Goal: Task Accomplishment & Management: Manage account settings

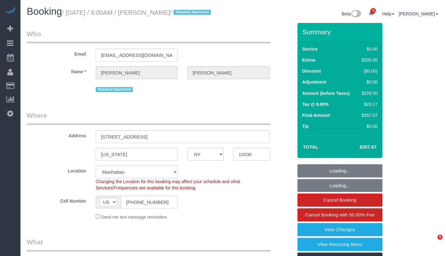
select select "NY"
select select "string:stripe-pm_1RzKk84VGloSiKo7bgUNgTTV"
select select "number:56"
select select "number:79"
select select "number:15"
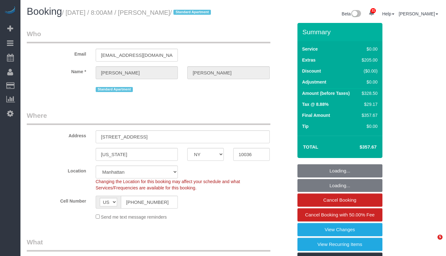
select select "number:6"
select select "1"
select select "spot1"
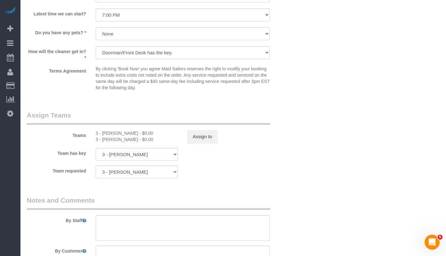
scroll to position [861, 0]
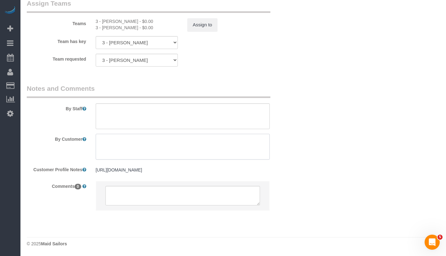
click at [193, 150] on textarea at bounding box center [183, 147] width 174 height 26
paste textarea "Komal Shah Thanks! Bathroom and kitchen/living room main focus"
type textarea "For the organization, Komal Shah Thanks! Bathroom and kitchen/living room main …"
drag, startPoint x: 97, startPoint y: 139, endPoint x: 255, endPoint y: 159, distance: 158.7
click at [255, 159] on textarea at bounding box center [183, 147] width 174 height 26
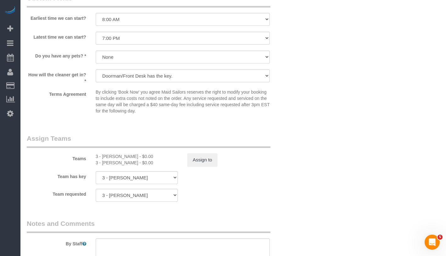
scroll to position [578, 0]
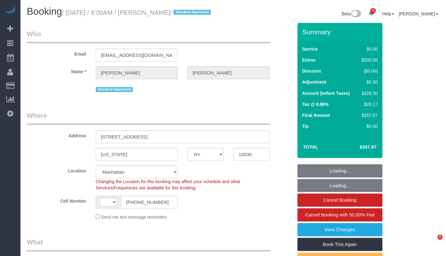
select select "NY"
select select "string:stripe-pm_1RzKk84VGloSiKo7bgUNgTTV"
select select "number:56"
select select "number:79"
select select "number:15"
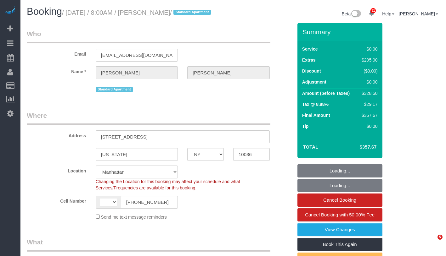
select select "number:6"
select select "string:[GEOGRAPHIC_DATA]"
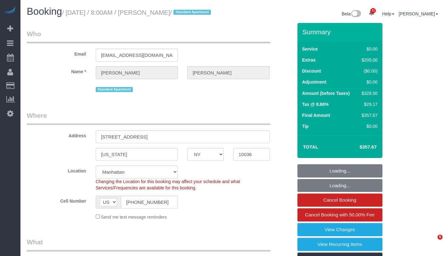
select select "object:1087"
select select "spot1"
select select "1"
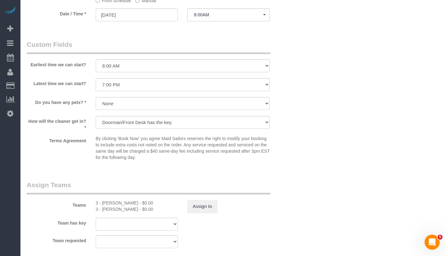
scroll to position [861, 0]
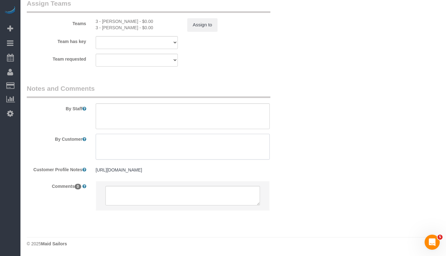
click at [201, 149] on textarea at bounding box center [183, 147] width 174 height 26
paste textarea "Komal Shah Kitchen mostly for organizing"
drag, startPoint x: 102, startPoint y: 146, endPoint x: 144, endPoint y: 147, distance: 41.9
click at [144, 147] on textarea at bounding box center [183, 147] width 174 height 26
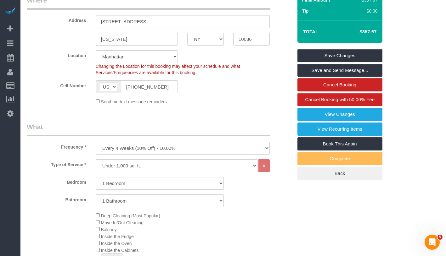
scroll to position [0, 0]
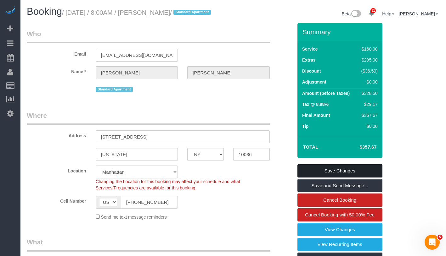
click at [377, 178] on link "Save Changes" at bounding box center [339, 171] width 85 height 13
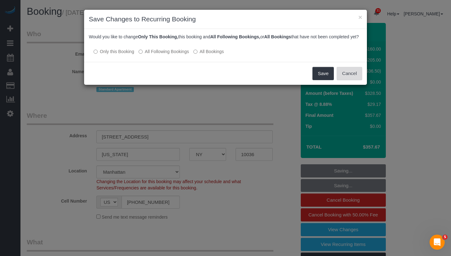
click at [345, 77] on button "Cancel" at bounding box center [348, 73] width 25 height 13
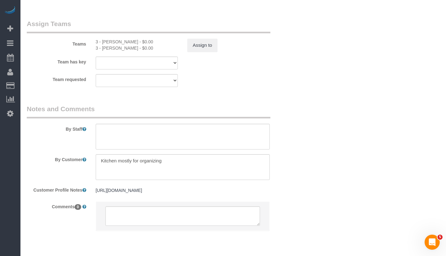
scroll to position [861, 0]
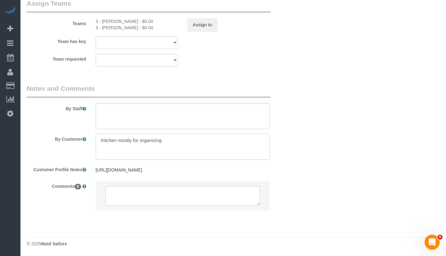
click at [97, 137] on textarea at bounding box center [183, 147] width 174 height 26
click at [170, 145] on textarea at bounding box center [183, 147] width 174 height 26
click at [197, 143] on textarea at bounding box center [183, 147] width 174 height 26
paste textarea "Bathroom and kitchen/living room"
click at [225, 139] on textarea at bounding box center [183, 147] width 174 height 26
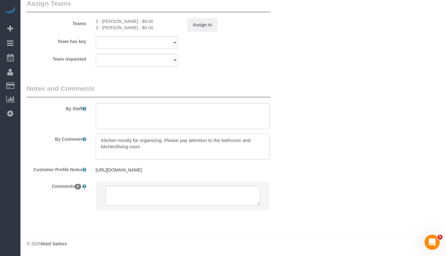
drag, startPoint x: 242, startPoint y: 141, endPoint x: 270, endPoint y: 143, distance: 27.4
click at [270, 143] on div at bounding box center [182, 147] width 183 height 26
click at [117, 147] on textarea at bounding box center [183, 147] width 174 height 26
click at [147, 141] on textarea at bounding box center [183, 147] width 174 height 26
click at [147, 144] on textarea at bounding box center [183, 147] width 174 height 26
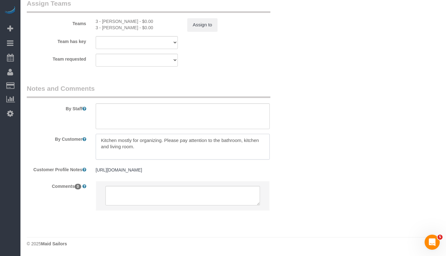
type textarea "Kitchen mostly for organizing. Please pay attention to the bathroom, kitchen an…"
click at [297, 95] on div "By Staff" at bounding box center [159, 106] width 275 height 45
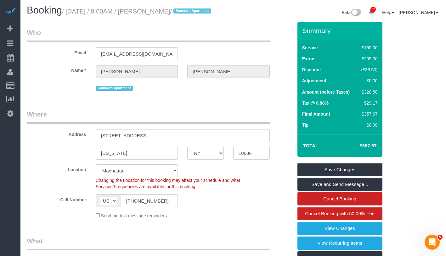
scroll to position [0, 0]
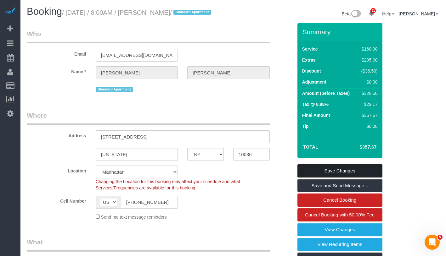
click at [364, 178] on link "Save Changes" at bounding box center [339, 171] width 85 height 13
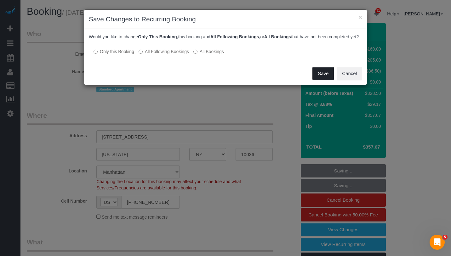
click at [324, 80] on button "Save" at bounding box center [322, 73] width 21 height 13
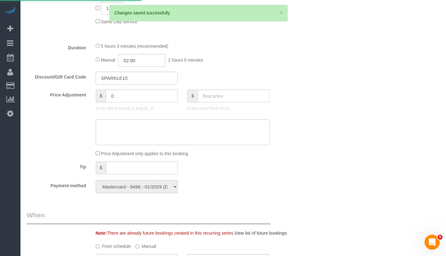
scroll to position [538, 0]
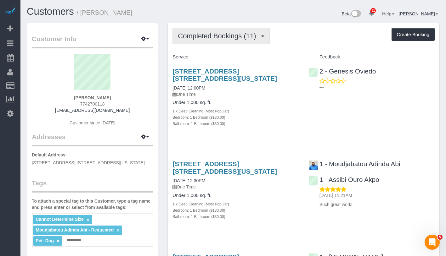
click at [209, 35] on span "Completed Bookings (11)" at bounding box center [218, 36] width 81 height 8
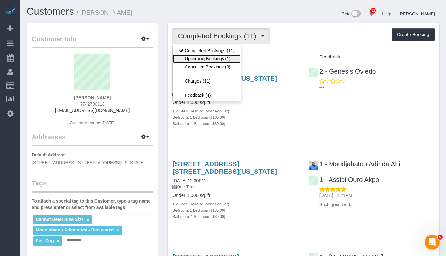
click at [209, 57] on link "Upcoming Bookings (1)" at bounding box center [207, 59] width 68 height 8
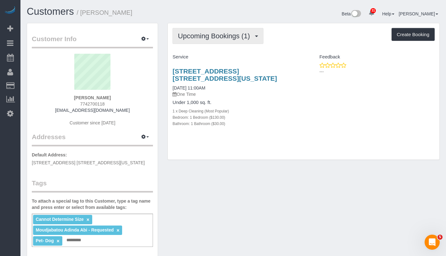
click at [204, 39] on span "Upcoming Bookings (1)" at bounding box center [215, 36] width 75 height 8
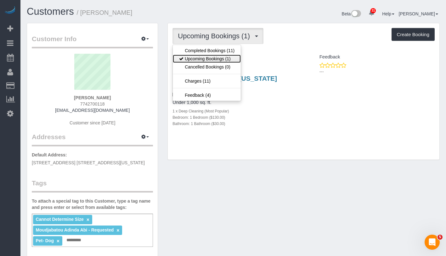
click at [201, 55] on link "Upcoming Bookings (1)" at bounding box center [207, 59] width 68 height 8
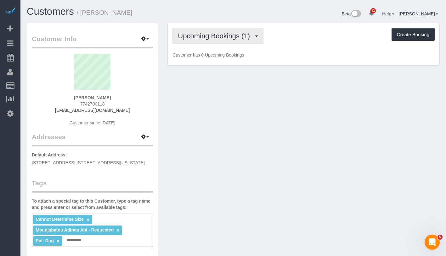
click at [220, 36] on span "Upcoming Bookings (1)" at bounding box center [215, 36] width 75 height 8
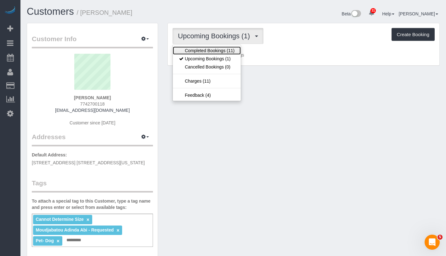
click at [214, 47] on link "Completed Bookings (11)" at bounding box center [207, 51] width 68 height 8
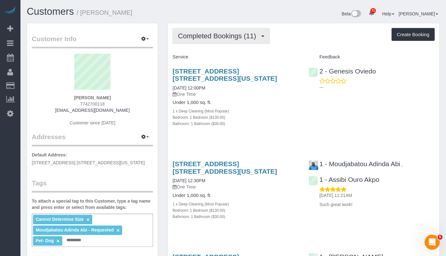
click at [239, 40] on button "Completed Bookings (11)" at bounding box center [220, 36] width 97 height 16
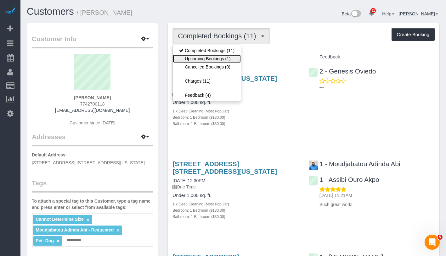
click at [220, 59] on link "Upcoming Bookings (1)" at bounding box center [207, 59] width 68 height 8
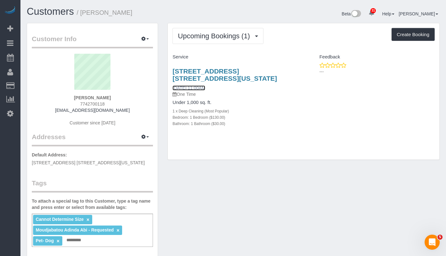
click at [190, 86] on link "10/04/2025 11:00AM" at bounding box center [188, 88] width 33 height 5
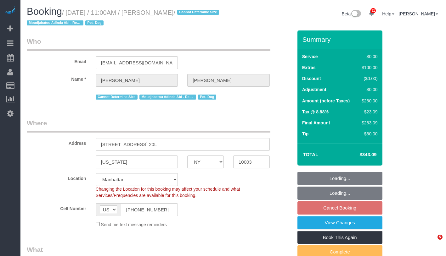
select select "NY"
select select "number:58"
select select "number:74"
select select "number:13"
select select "number:5"
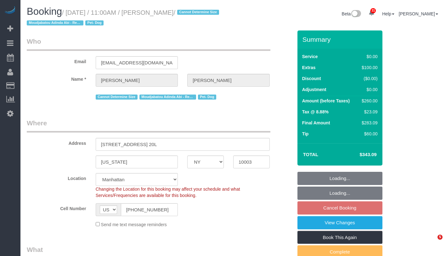
select select "1"
select select "spot3"
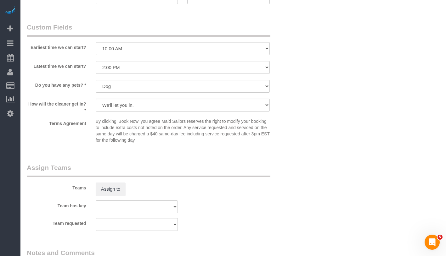
scroll to position [862, 0]
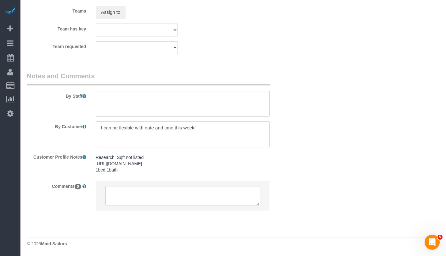
drag, startPoint x: 207, startPoint y: 129, endPoint x: 93, endPoint y: 119, distance: 114.4
click at [93, 119] on sui-booking-comments "By Staff By Customer Customer Profile Notes Research: Sqft not listed https://s…" at bounding box center [160, 144] width 266 height 146
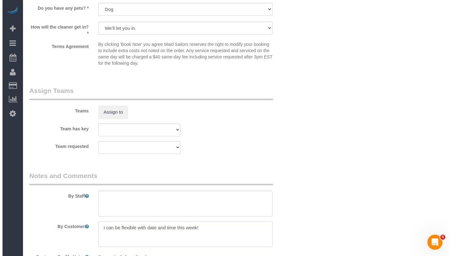
scroll to position [763, 0]
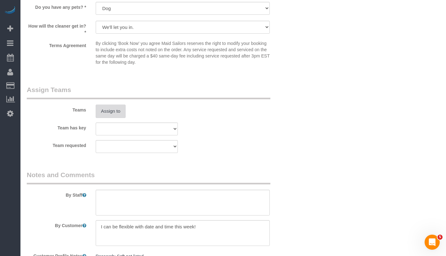
click at [99, 106] on button "Assign to" at bounding box center [111, 111] width 30 height 13
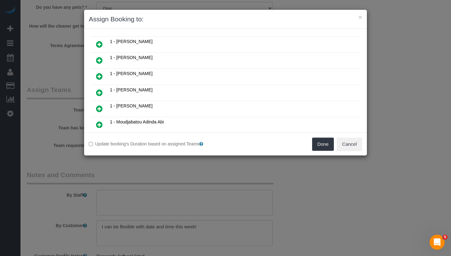
scroll to position [168, 0]
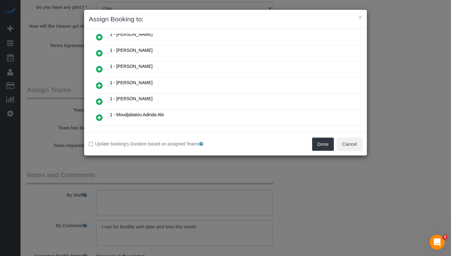
click at [99, 114] on icon at bounding box center [99, 118] width 7 height 8
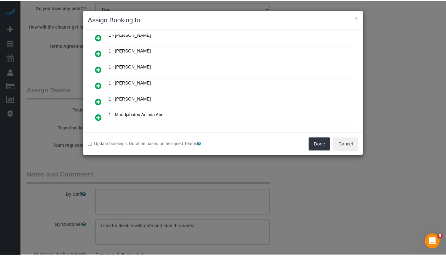
scroll to position [183, 0]
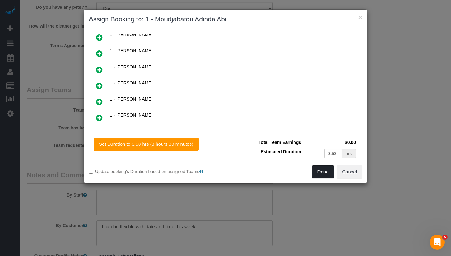
click at [316, 172] on button "Done" at bounding box center [323, 172] width 22 height 13
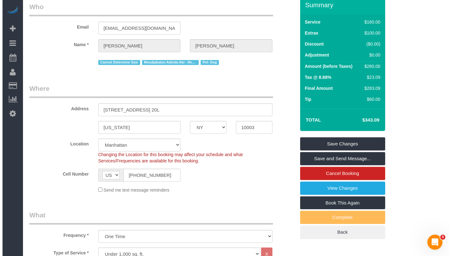
scroll to position [0, 0]
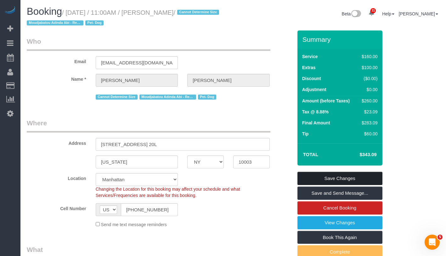
click at [351, 178] on link "Save Changes" at bounding box center [339, 178] width 85 height 13
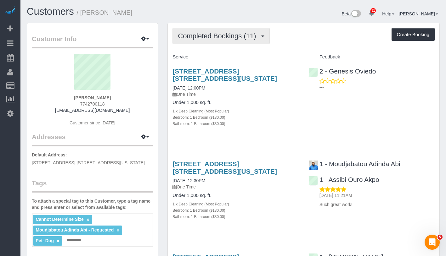
click at [223, 40] on button "Completed Bookings (11)" at bounding box center [220, 36] width 97 height 16
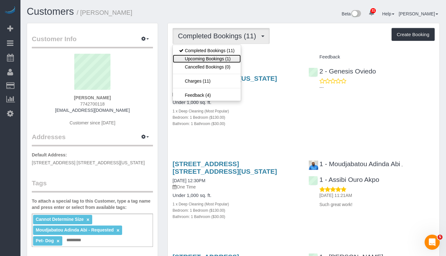
click at [209, 57] on link "Upcoming Bookings (1)" at bounding box center [207, 59] width 68 height 8
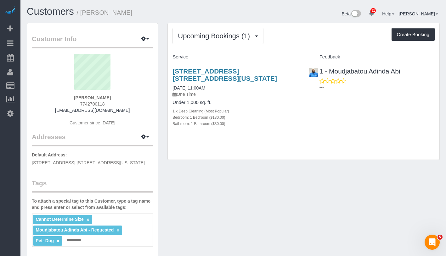
drag, startPoint x: 170, startPoint y: 86, endPoint x: 220, endPoint y: 87, distance: 50.7
click at [220, 87] on div "245 East 19th Street, Apt. 20l, New York, NY 10003 10/04/2025 11:00AM One Time …" at bounding box center [236, 100] width 136 height 77
copy link "10/04/2025 11:00AM"
drag, startPoint x: 330, startPoint y: 66, endPoint x: 369, endPoint y: 68, distance: 39.1
click at [369, 68] on div "1 - Moudjabatou Adinda Abi ---" at bounding box center [372, 77] width 136 height 31
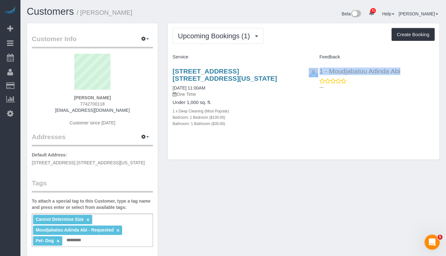
copy div "1 - Moudjabatou"
click at [205, 89] on link "10/04/2025 11:00AM" at bounding box center [188, 88] width 33 height 5
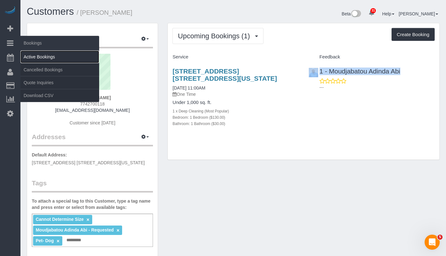
click at [55, 59] on link "Active Bookings" at bounding box center [59, 57] width 79 height 13
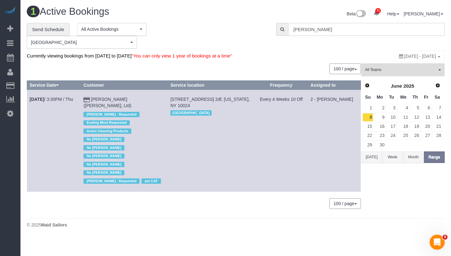
click at [329, 31] on input "Sally Ann Parsons" at bounding box center [366, 29] width 156 height 13
paste input "Kevin Urrutia"
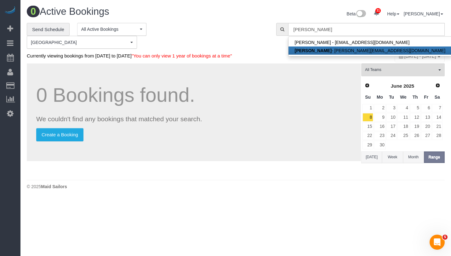
click at [336, 52] on link "Kevin Urrutia - kevin@voymedia.com" at bounding box center [369, 51] width 163 height 8
type input "kevin@voymedia.com"
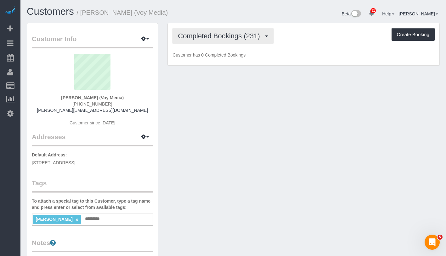
click at [194, 41] on button "Completed Bookings (231)" at bounding box center [222, 36] width 101 height 16
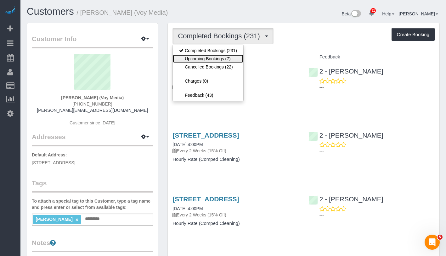
click at [194, 59] on link "Upcoming Bookings (7)" at bounding box center [208, 59] width 70 height 8
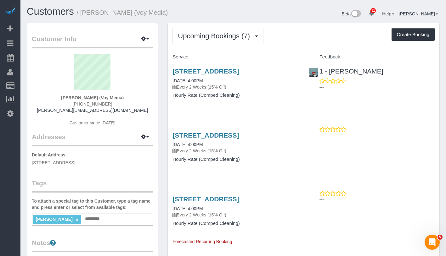
drag, startPoint x: 64, startPoint y: 98, endPoint x: 124, endPoint y: 98, distance: 60.7
click at [124, 98] on div "Kevin Urrutia (Voy Media) (516) 312-8403 kevin@voymedia.com Customer since 2018" at bounding box center [92, 93] width 121 height 79
copy strong "Kevin Urrutia (Voy Media)"
drag, startPoint x: 169, startPoint y: 90, endPoint x: 234, endPoint y: 87, distance: 64.2
click at [234, 87] on div "181 18th Street, Apt. 806, Brooklyn, NY 11215 10/01/2025 4:00PM Every 2 Weeks (…" at bounding box center [236, 86] width 136 height 48
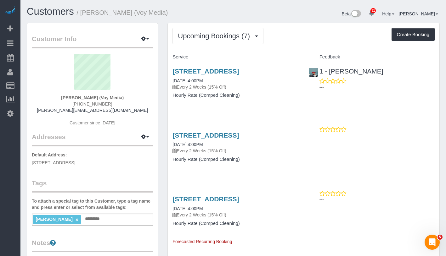
copy link "10/01/2025 4:00PM"
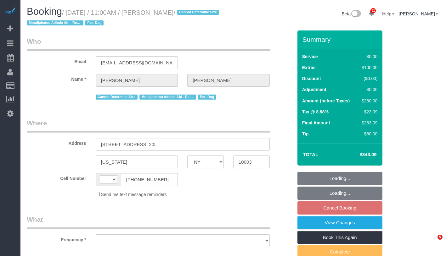
select select "NY"
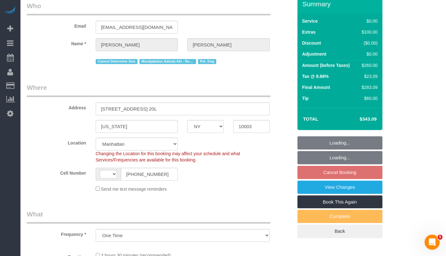
scroll to position [132, 0]
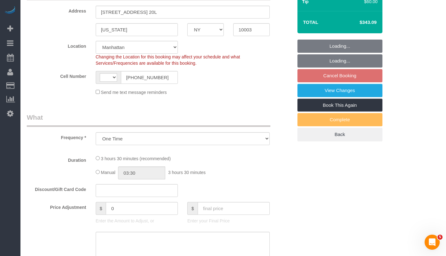
select select "object:727"
select select "string:stripe-pm_1PG09l4VGloSiKo7bBuirUNc"
select select "number:58"
select select "number:74"
select select "number:13"
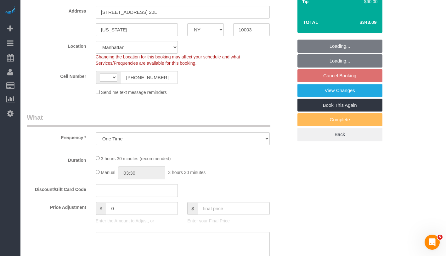
select select "number:5"
select select "string:[GEOGRAPHIC_DATA]"
select select "1"
select select "spot3"
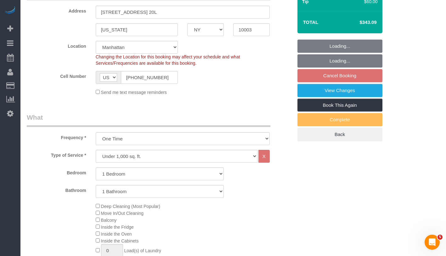
select select "1"
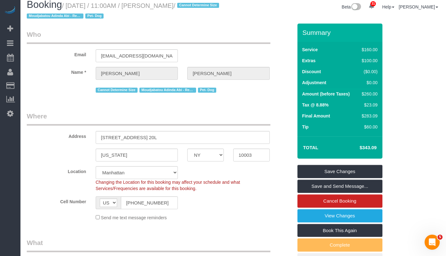
scroll to position [0, 0]
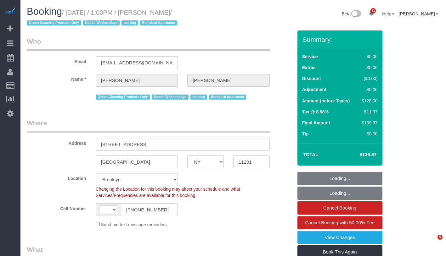
select select "NY"
select select "object:594"
select select "string:[GEOGRAPHIC_DATA]"
select select "1"
select select "spot1"
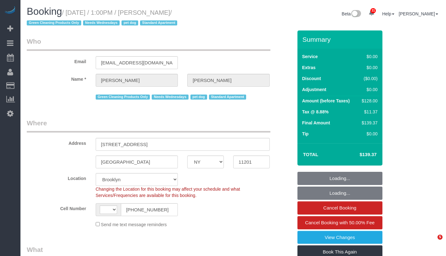
select select "number:57"
select select "number:74"
select select "number:13"
select select "number:7"
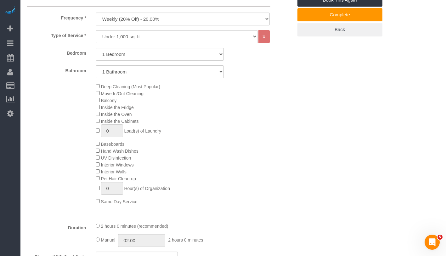
scroll to position [293, 0]
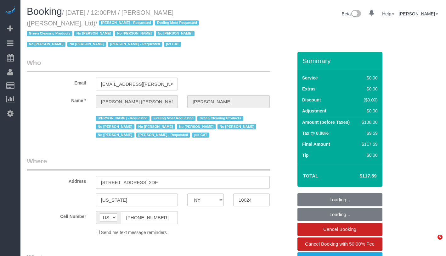
select select "NY"
select select "string:stripe-pm_1FqQkl4VGloSiKo7nqxPTwDY"
select select "number:59"
select select "number:76"
select select "number:14"
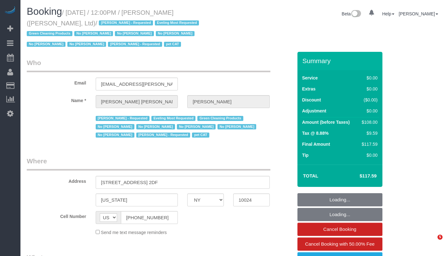
select select "number:7"
select select "number:21"
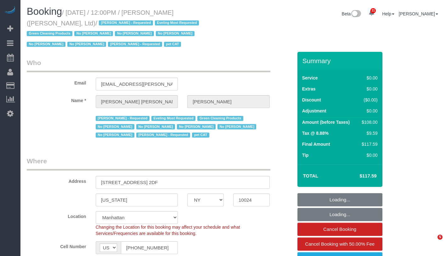
select select "object:1552"
select select "22223"
select select "spot1"
select select "1"
select select "22223"
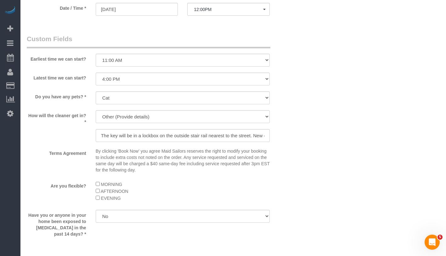
scroll to position [632, 0]
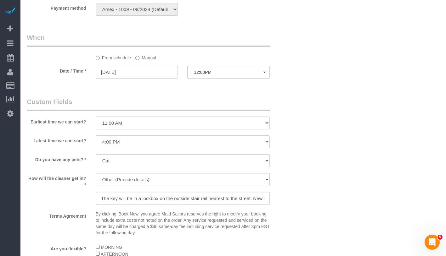
click at [148, 55] on label "Manual" at bounding box center [145, 57] width 21 height 8
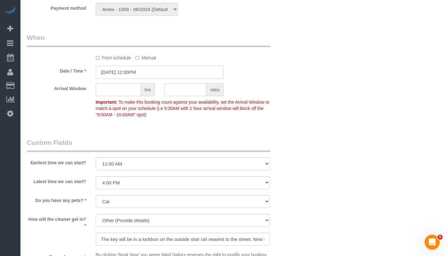
click at [153, 72] on input "10/02/2025 12:00PM" at bounding box center [160, 72] width 128 height 13
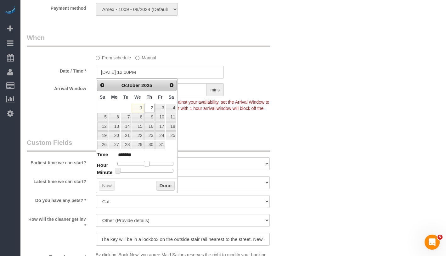
type input "10/02/2025 1:00PM"
type input "******"
drag, startPoint x: 149, startPoint y: 164, endPoint x: 152, endPoint y: 164, distance: 3.2
click at [152, 164] on div at bounding box center [145, 164] width 56 height 4
click at [164, 183] on button "Done" at bounding box center [165, 186] width 19 height 10
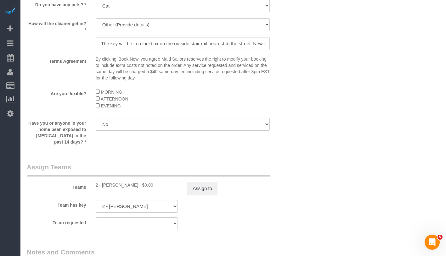
scroll to position [840, 0]
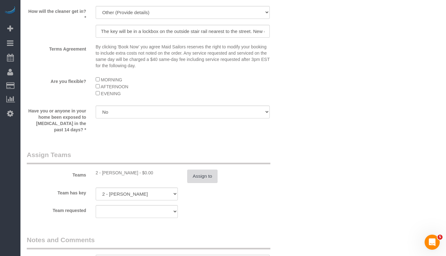
click at [206, 178] on button "Assign to" at bounding box center [202, 176] width 30 height 13
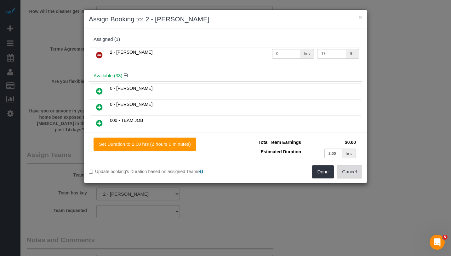
click at [351, 173] on button "Cancel" at bounding box center [348, 172] width 25 height 13
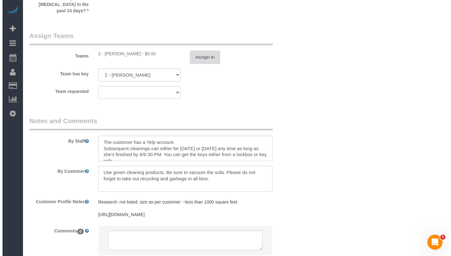
scroll to position [960, 0]
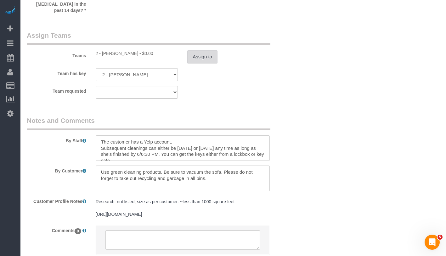
click at [196, 59] on button "Assign to" at bounding box center [202, 56] width 30 height 13
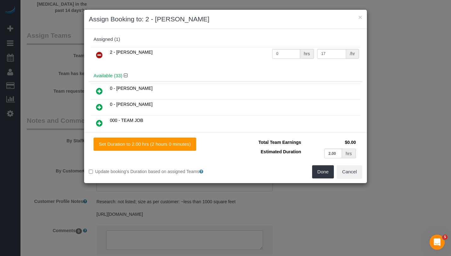
click at [98, 53] on icon at bounding box center [99, 55] width 7 height 8
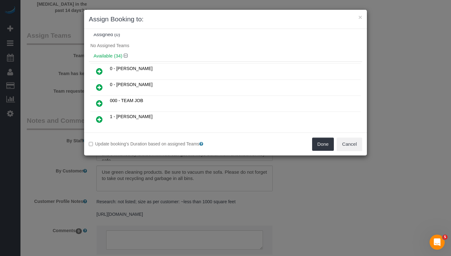
scroll to position [10, 0]
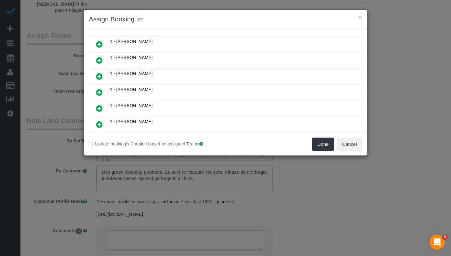
click at [99, 106] on icon at bounding box center [99, 109] width 7 height 8
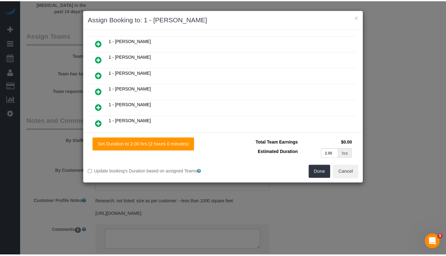
scroll to position [127, 0]
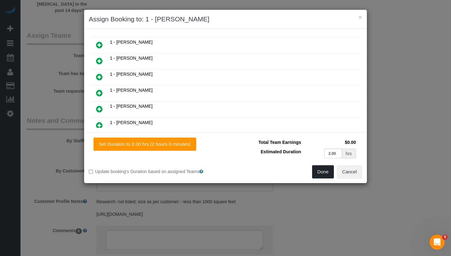
click at [318, 172] on button "Done" at bounding box center [323, 172] width 22 height 13
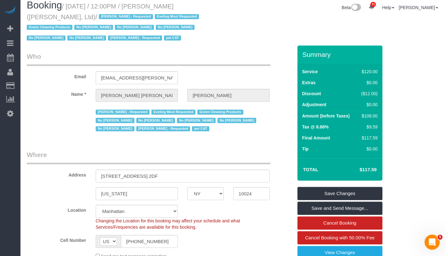
scroll to position [0, 0]
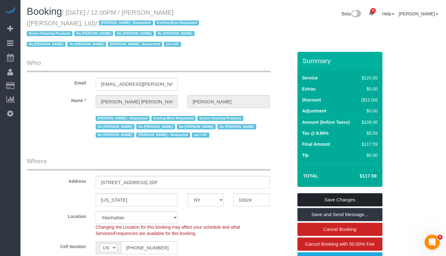
click at [352, 200] on link "Save Changes" at bounding box center [339, 200] width 85 height 13
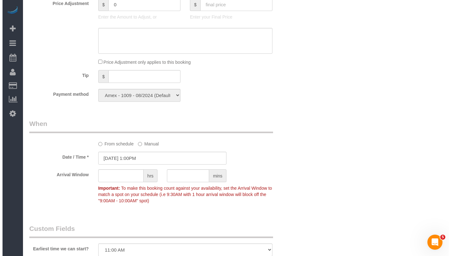
scroll to position [756, 0]
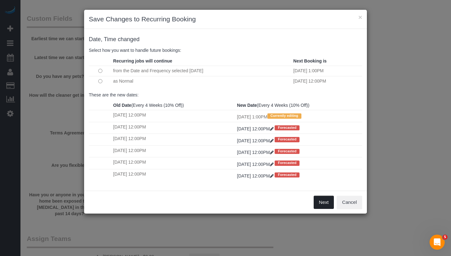
click at [319, 197] on button "Next" at bounding box center [323, 202] width 20 height 13
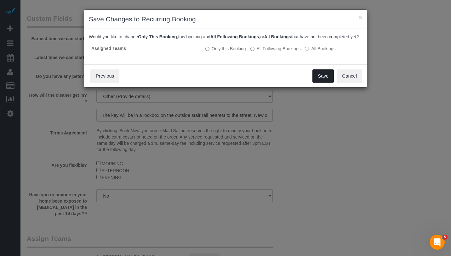
click at [323, 76] on button "Save" at bounding box center [322, 76] width 21 height 13
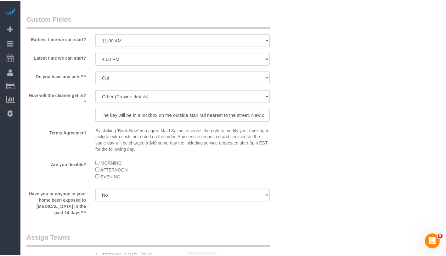
scroll to position [72, 0]
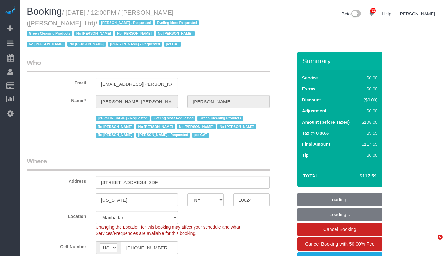
select select "NY"
select select "number:59"
select select "number:76"
select select "number:14"
select select "number:7"
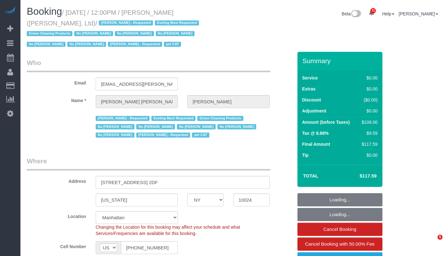
select select "number:21"
select select "22223"
select select "1"
select select "spot1"
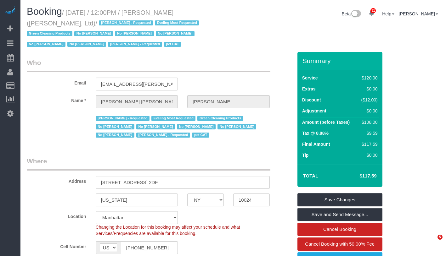
select select "22223"
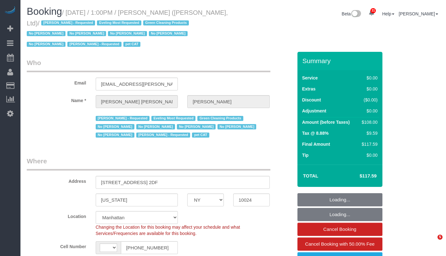
select select "NY"
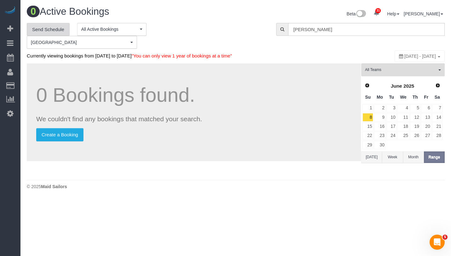
click at [50, 27] on link "Send Schedule" at bounding box center [48, 29] width 43 height 13
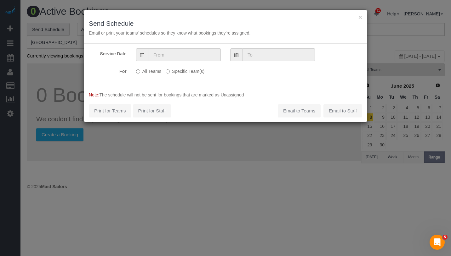
click at [176, 71] on label "Specific Team(s)" at bounding box center [185, 70] width 39 height 8
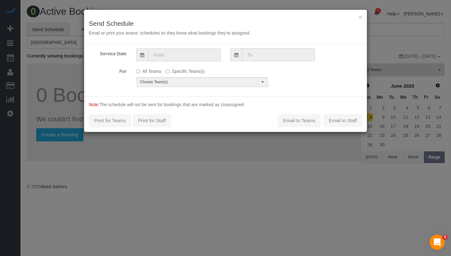
click at [189, 56] on input "text" at bounding box center [184, 54] width 73 height 13
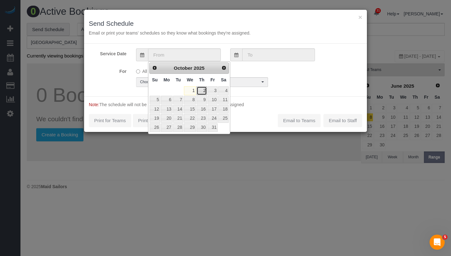
click at [206, 89] on link "2" at bounding box center [201, 91] width 10 height 8
type input "[DATE]"
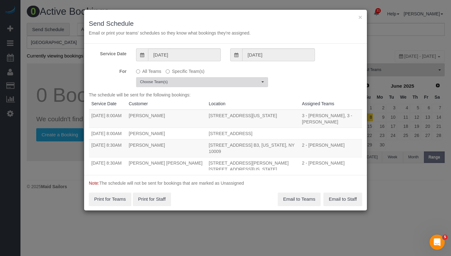
click at [197, 85] on button "Choose Team(s)" at bounding box center [202, 82] width 132 height 10
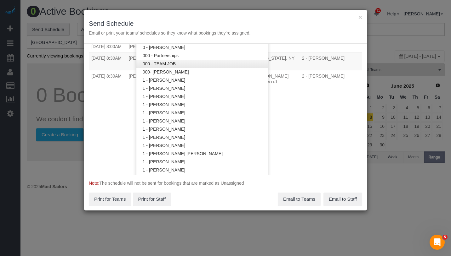
scroll to position [98, 0]
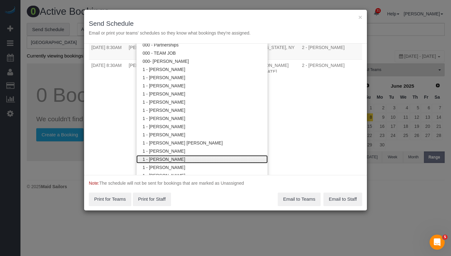
click at [197, 159] on link "1 - [PERSON_NAME]" at bounding box center [201, 159] width 131 height 8
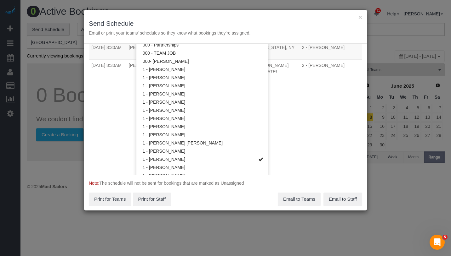
click at [292, 132] on div "Service Date 10/02/2025 10/02/2025 For All Teams Specific Team(s) 1 - Emily Des…" at bounding box center [225, 110] width 283 height 132
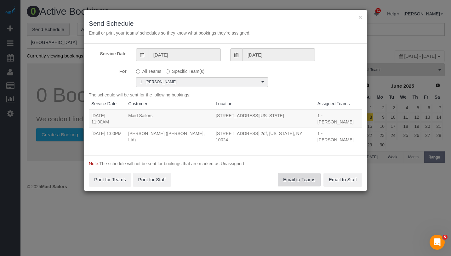
click at [293, 178] on button "Email to Teams" at bounding box center [299, 179] width 43 height 13
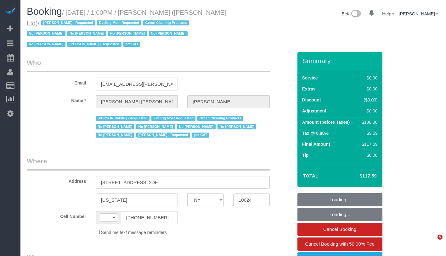
select select "NY"
select select "number:59"
select select "number:76"
select select "number:14"
select select "number:7"
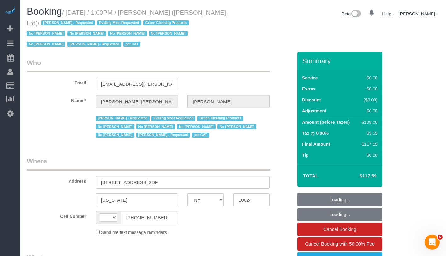
select select "number:21"
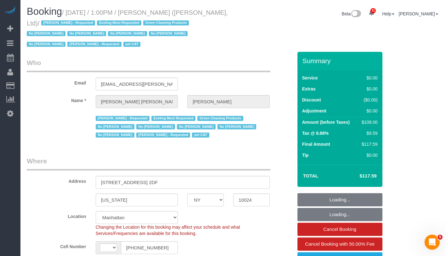
select select "string:[GEOGRAPHIC_DATA]"
select select "string:stripe-pm_1FqQkl4VGloSiKo7nqxPTwDY"
select select "object:1054"
select select "spot1"
select select "object:1555"
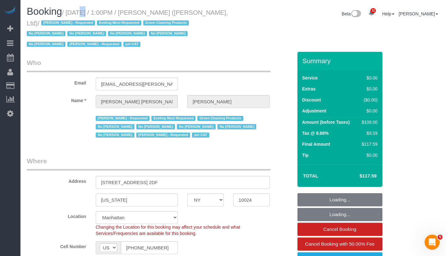
select select "22223"
select select "1"
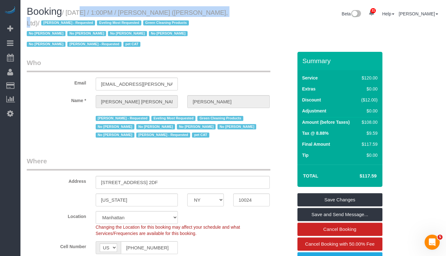
drag, startPoint x: 72, startPoint y: 12, endPoint x: 212, endPoint y: 11, distance: 140.7
click at [212, 11] on h1 "Booking / [DATE] / 1:00PM / [PERSON_NAME] ([PERSON_NAME], Ltd) / [PERSON_NAME] …" at bounding box center [128, 27] width 202 height 43
copy small "[DATE] / 1:00PM / [PERSON_NAME]"
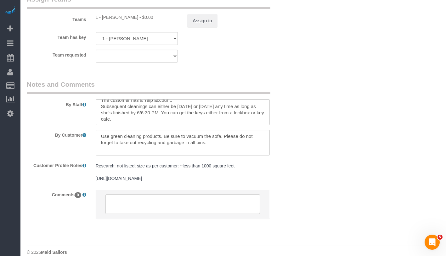
scroll to position [6, 0]
